Goal: Find specific page/section: Find specific page/section

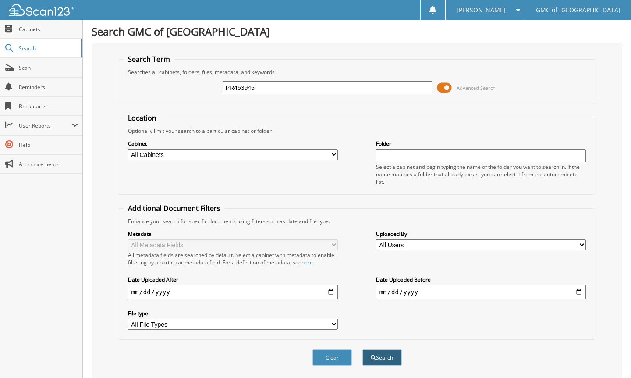
type input "PR453945"
click at [384, 354] on button "Search" at bounding box center [381, 357] width 39 height 16
click at [32, 28] on span "Cabinets" at bounding box center [48, 28] width 59 height 7
click at [237, 87] on input "text" at bounding box center [328, 87] width 210 height 13
type input "PR453945"
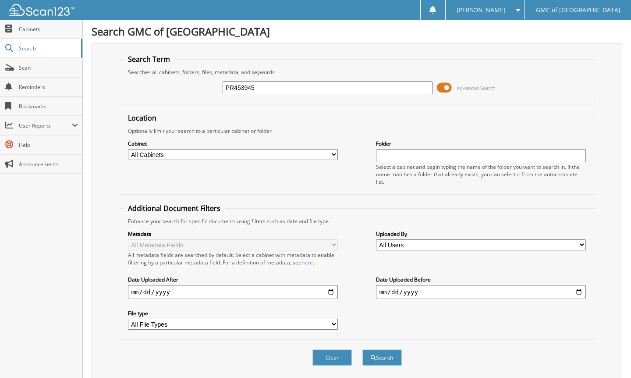
click at [382, 351] on button "Search" at bounding box center [381, 357] width 39 height 16
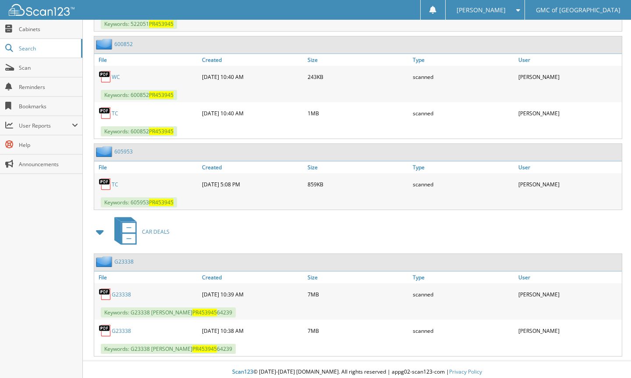
scroll to position [1060, 0]
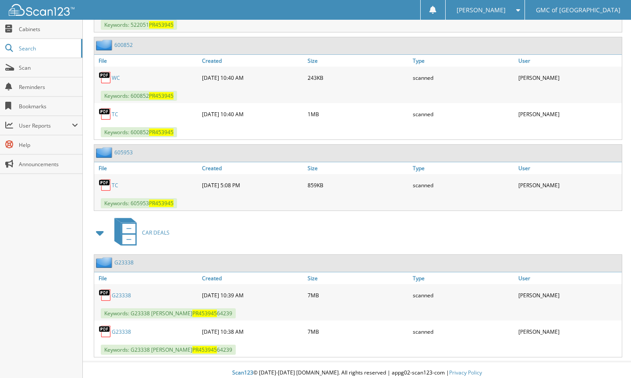
click at [120, 291] on link "G23338" at bounding box center [121, 294] width 19 height 7
click at [102, 289] on img at bounding box center [105, 294] width 13 height 13
click at [115, 291] on link "G23338" at bounding box center [121, 294] width 19 height 7
click at [115, 328] on link "G23338" at bounding box center [121, 331] width 19 height 7
click at [520, 11] on span at bounding box center [516, 10] width 8 height 6
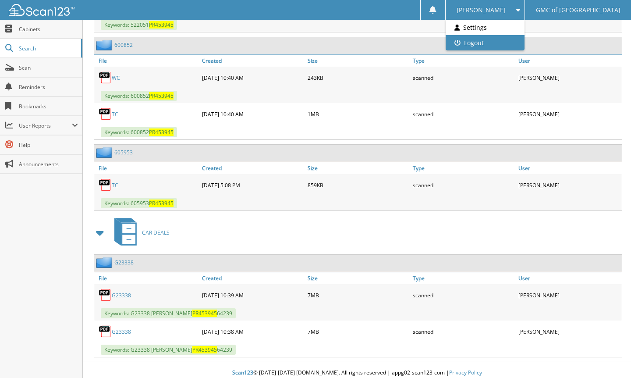
click at [524, 44] on link "Logout" at bounding box center [485, 42] width 79 height 15
